Goal: Task Accomplishment & Management: Manage account settings

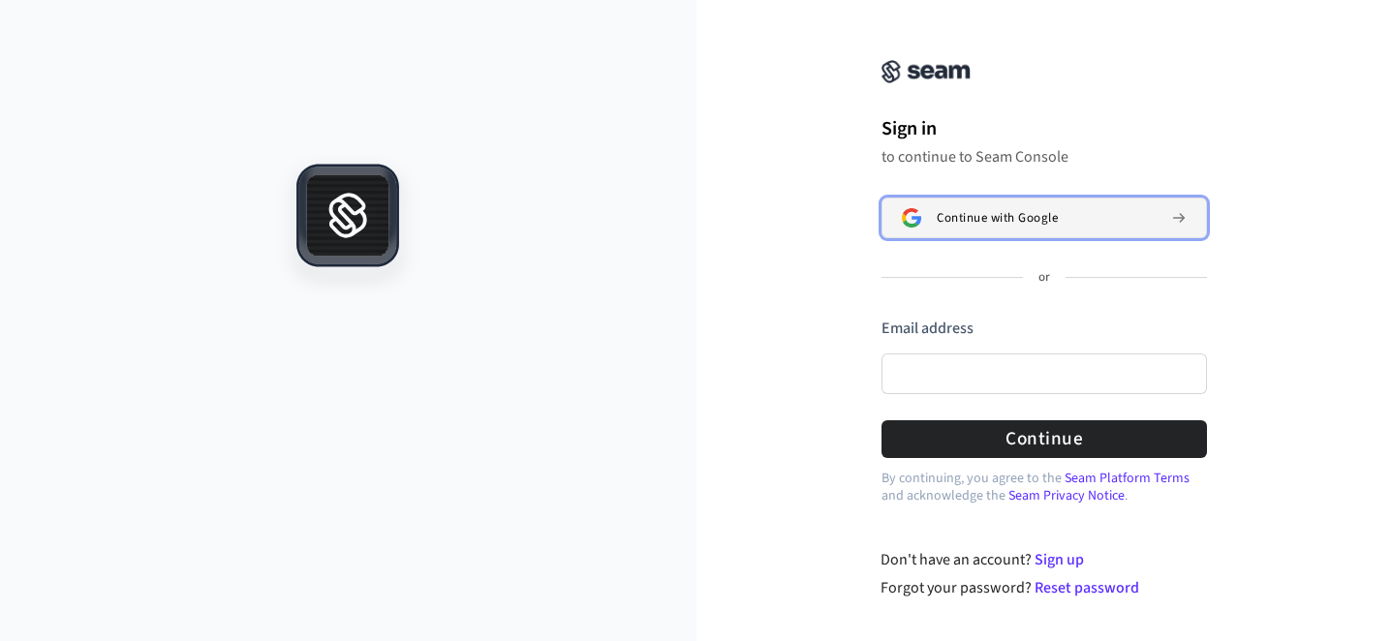
click at [919, 214] on img at bounding box center [911, 217] width 19 height 19
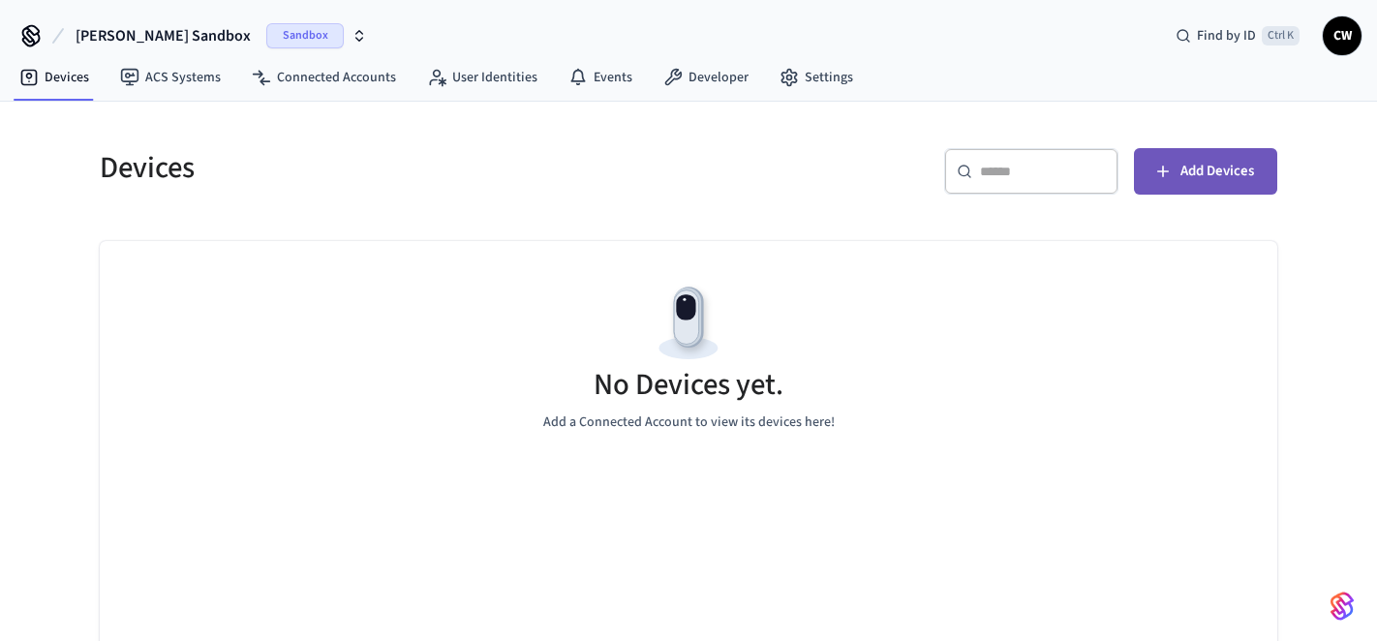
click at [1224, 178] on span "Add Devices" at bounding box center [1218, 171] width 74 height 25
click at [1226, 169] on span "Add Devices" at bounding box center [1218, 171] width 74 height 25
